Goal: Navigation & Orientation: Understand site structure

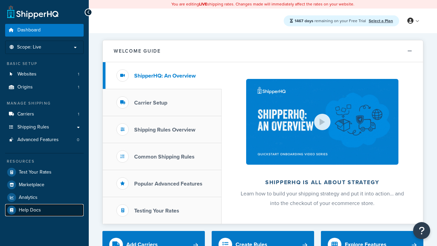
click at [44, 210] on link "Help Docs" at bounding box center [44, 210] width 79 height 12
